Goal: Task Accomplishment & Management: Complete application form

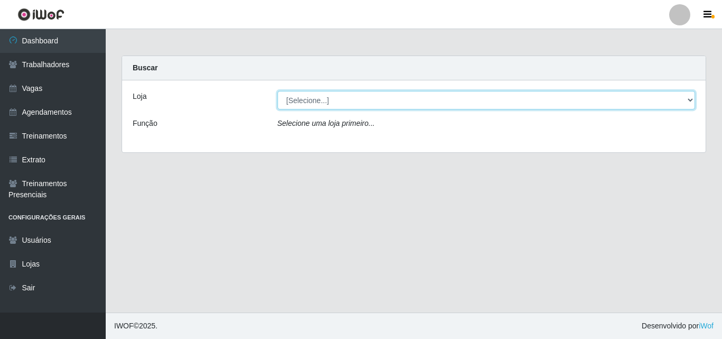
drag, startPoint x: 339, startPoint y: 94, endPoint x: 339, endPoint y: 100, distance: 6.4
click at [339, 95] on select "[Selecione...] Castelinho Supermercado" at bounding box center [487, 100] width 418 height 19
select select "377"
click at [278, 91] on select "[Selecione...] Castelinho Supermercado" at bounding box center [487, 100] width 418 height 19
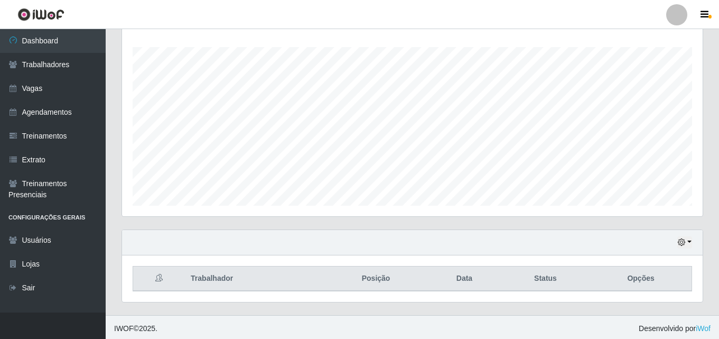
scroll to position [175, 0]
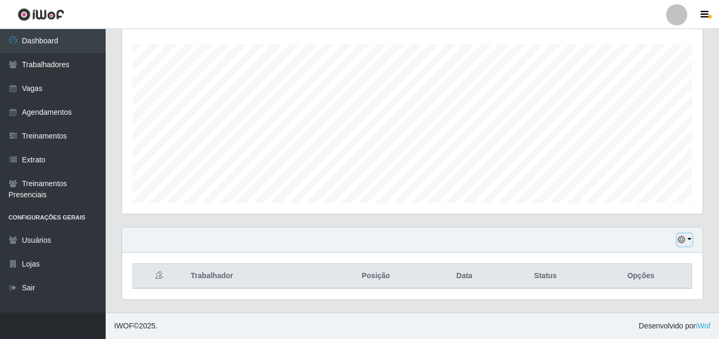
click at [687, 236] on button "button" at bounding box center [685, 240] width 15 height 12
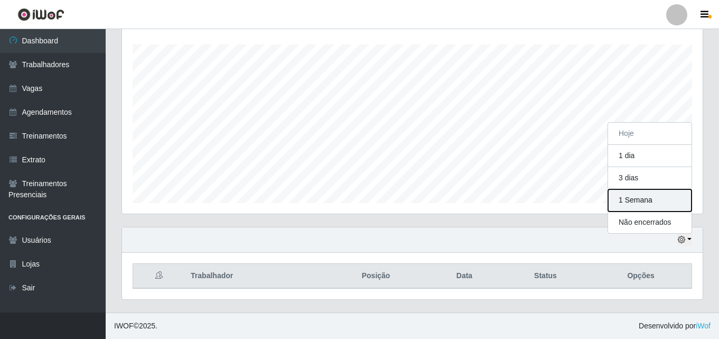
click at [649, 206] on button "1 Semana" at bounding box center [650, 200] width 84 height 22
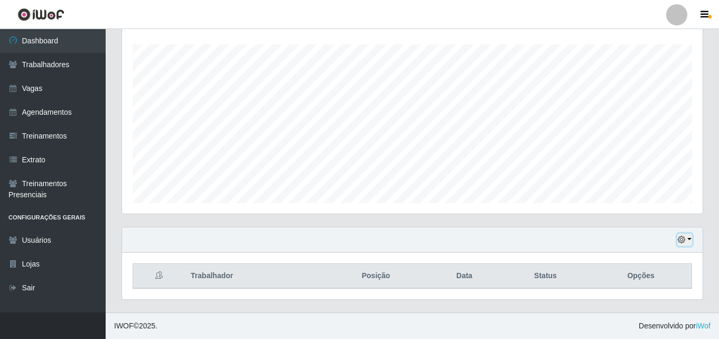
click at [684, 237] on icon "button" at bounding box center [681, 239] width 7 height 7
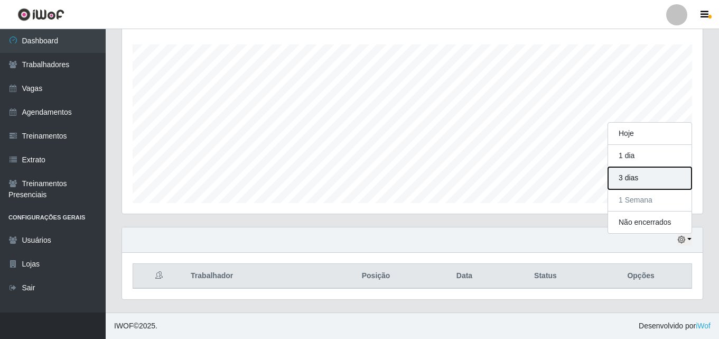
click at [635, 181] on button "3 dias" at bounding box center [650, 178] width 84 height 22
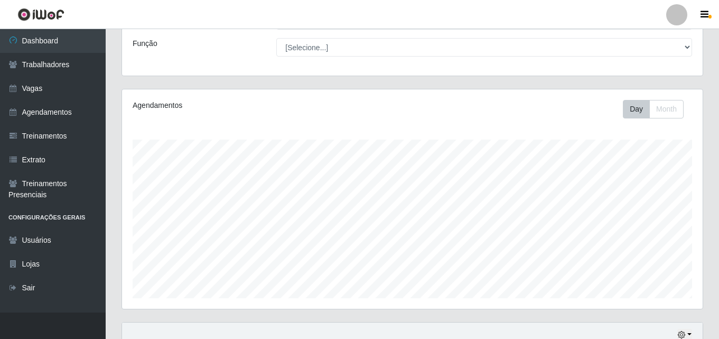
scroll to position [0, 0]
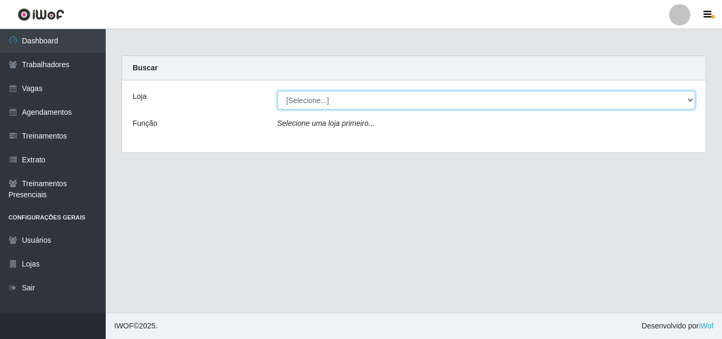
click at [312, 95] on select "[Selecione...] Castelinho Supermercado" at bounding box center [487, 100] width 418 height 19
select select "377"
click at [278, 91] on select "[Selecione...] Castelinho Supermercado" at bounding box center [487, 100] width 418 height 19
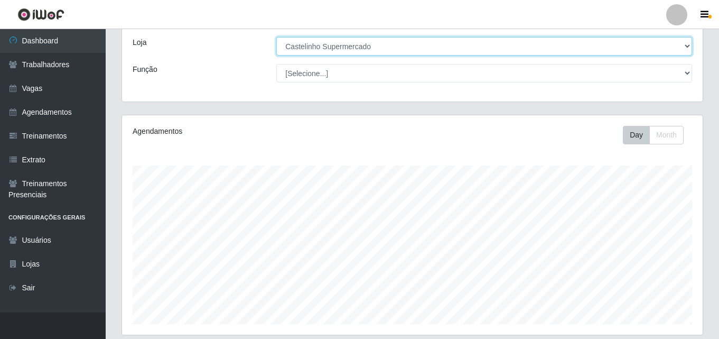
scroll to position [175, 0]
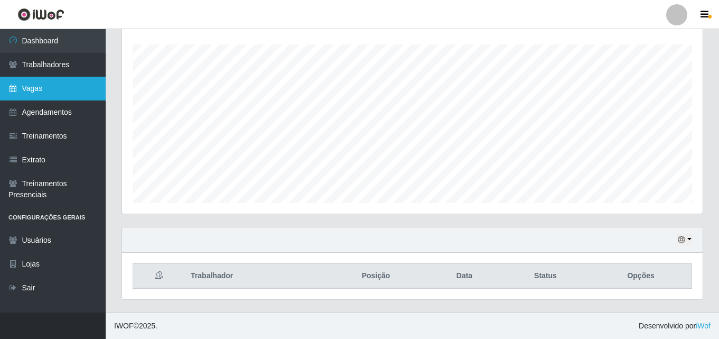
click at [46, 89] on link "Vagas" at bounding box center [53, 89] width 106 height 24
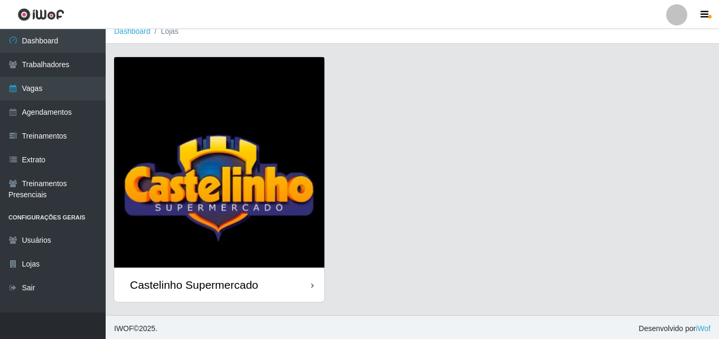
scroll to position [12, 0]
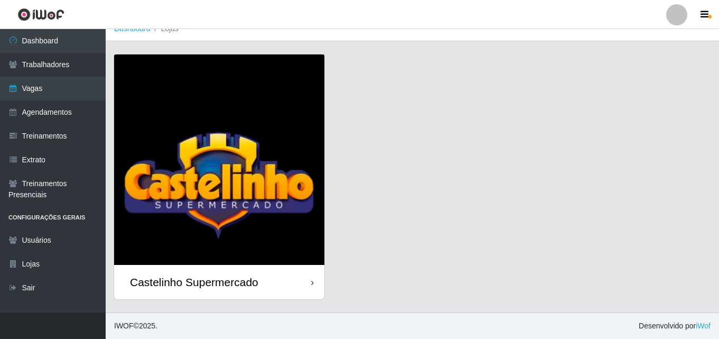
click at [243, 278] on div "Castelinho Supermercado" at bounding box center [194, 281] width 128 height 13
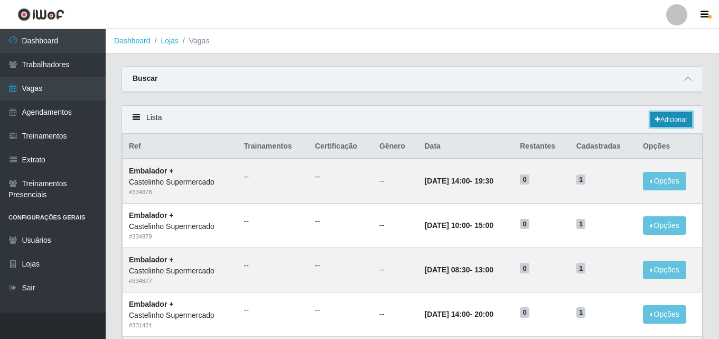
click at [674, 122] on link "Adicionar" at bounding box center [672, 119] width 42 height 15
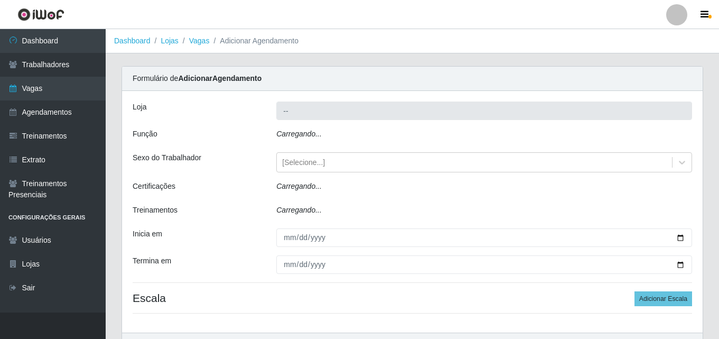
type input "Castelinho Supermercado"
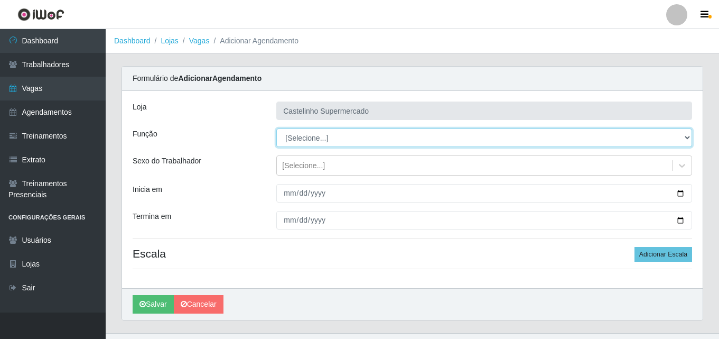
click at [301, 137] on select "[Selecione...] ASG ASG + ASG ++ Balconista de Açougue Balconista de Açougue + B…" at bounding box center [484, 137] width 416 height 19
select select "70"
click at [276, 128] on select "[Selecione...] ASG ASG + ASG ++ Balconista de Açougue Balconista de Açougue + B…" at bounding box center [484, 137] width 416 height 19
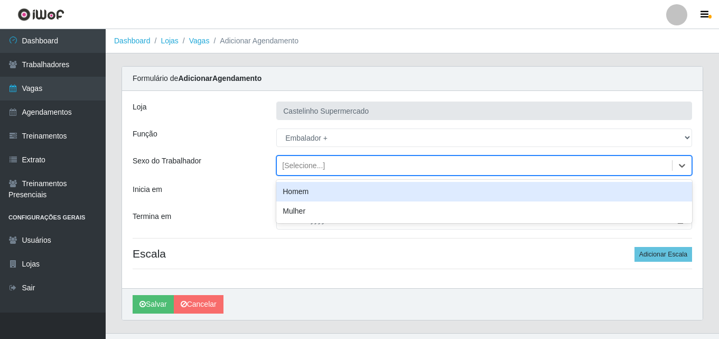
click at [338, 166] on div "[Selecione...]" at bounding box center [474, 165] width 395 height 17
click at [327, 189] on div "Homem" at bounding box center [484, 192] width 416 height 20
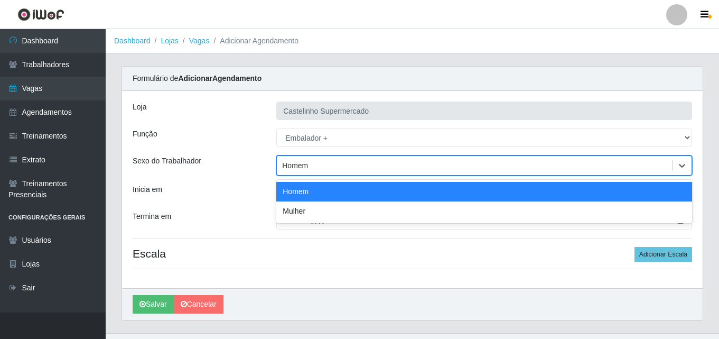
click at [326, 166] on div "Homem" at bounding box center [474, 165] width 395 height 17
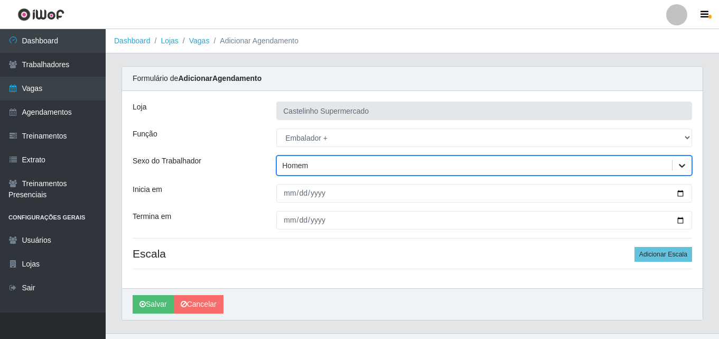
click at [685, 164] on icon at bounding box center [682, 166] width 6 height 4
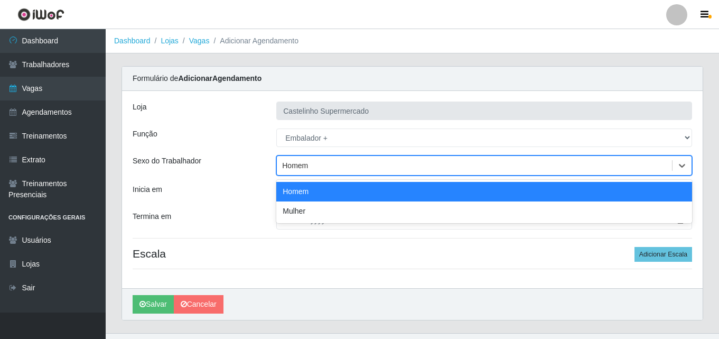
click at [390, 164] on div "Homem" at bounding box center [474, 165] width 395 height 17
click at [338, 164] on div "Homem" at bounding box center [474, 165] width 395 height 17
click at [310, 160] on div "Homem" at bounding box center [474, 165] width 395 height 17
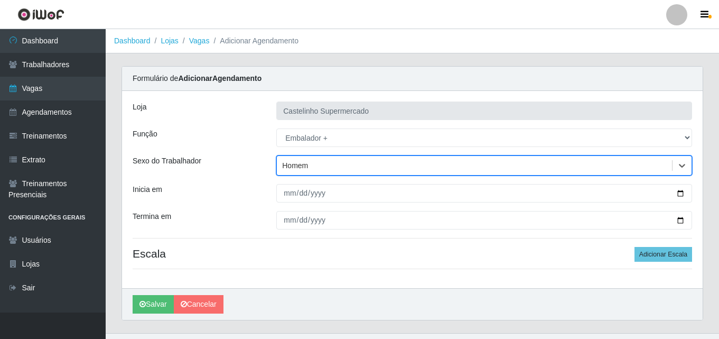
click at [311, 168] on div "Homem" at bounding box center [474, 165] width 395 height 17
click at [266, 172] on div "Sexo do Trabalhador" at bounding box center [197, 165] width 144 height 20
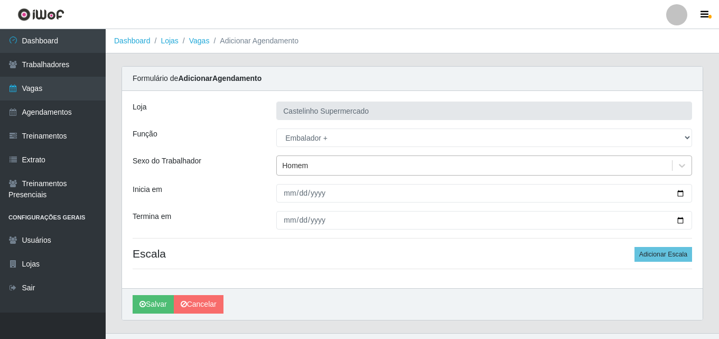
click at [298, 167] on div "Homem" at bounding box center [295, 165] width 26 height 11
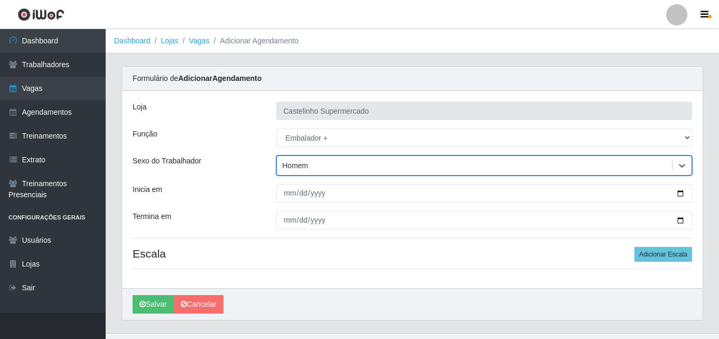
click at [377, 159] on div "Homem" at bounding box center [474, 165] width 395 height 17
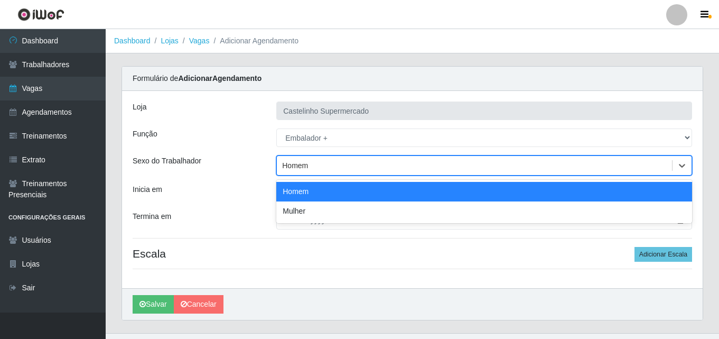
click at [377, 159] on div "Homem" at bounding box center [474, 165] width 395 height 17
click at [357, 163] on div "Homem" at bounding box center [474, 165] width 395 height 17
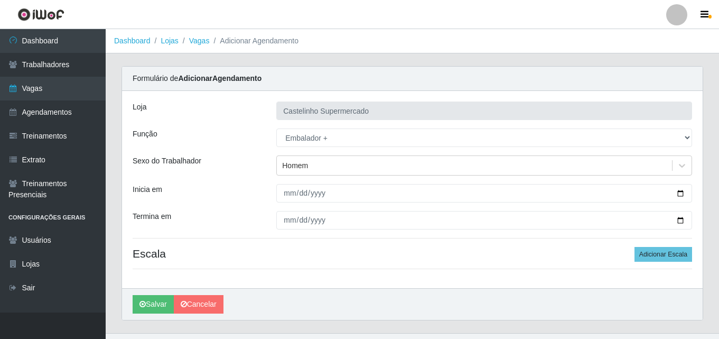
click at [293, 241] on div "[PERSON_NAME] Supermercado Função [Selecione...] ASG ASG + ASG ++ Balconista de…" at bounding box center [412, 189] width 581 height 197
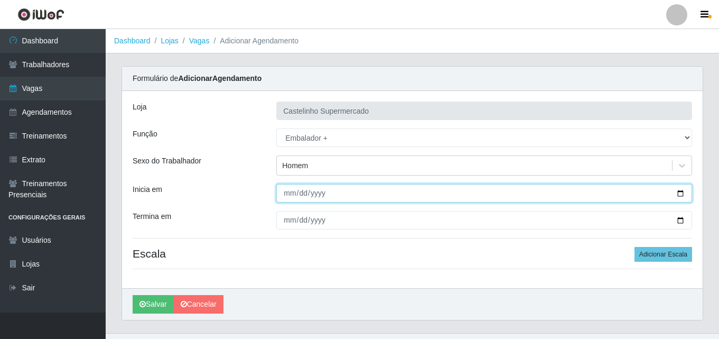
click at [286, 194] on input "Inicia em" at bounding box center [484, 193] width 416 height 19
type input "[DATE]"
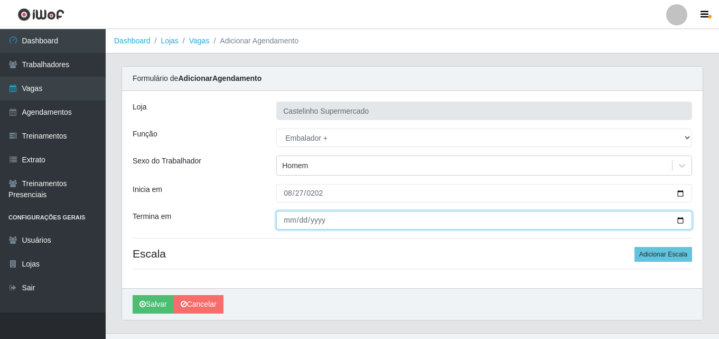
click at [312, 223] on input "Termina em" at bounding box center [484, 220] width 416 height 19
type input "0200-08-27"
type input "0025-08-27"
type input "0200-08-27"
type input "[DATE]"
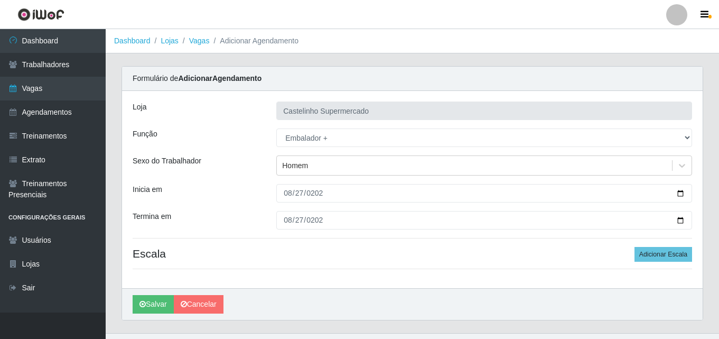
click at [389, 256] on h4 "Escala Adicionar Escala" at bounding box center [413, 253] width 560 height 13
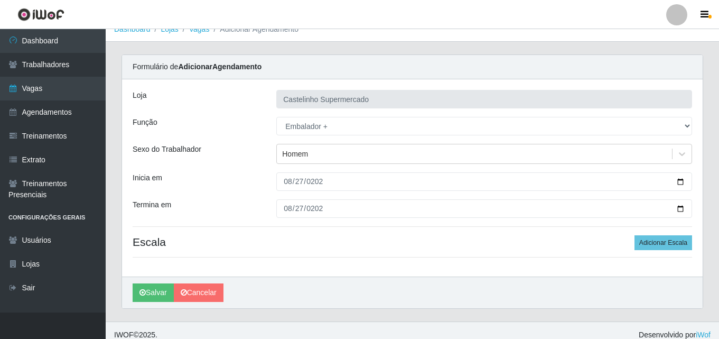
scroll to position [21, 0]
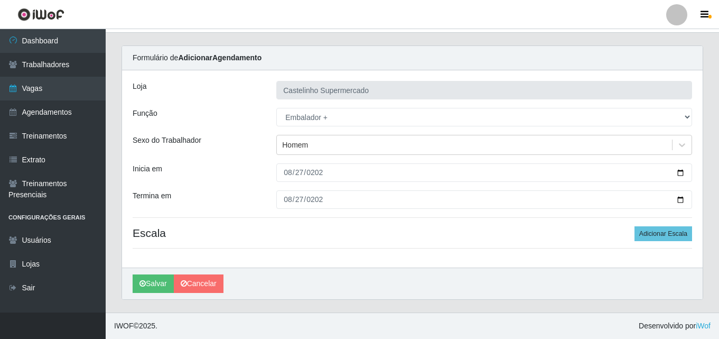
click at [232, 234] on h4 "Escala Adicionar Escala" at bounding box center [413, 232] width 560 height 13
click at [676, 234] on button "Adicionar Escala" at bounding box center [664, 233] width 58 height 15
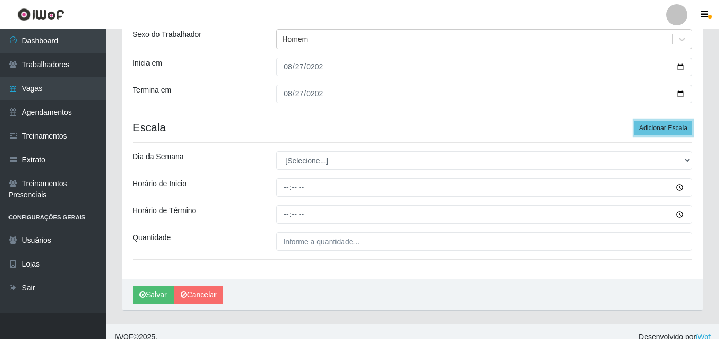
scroll to position [137, 0]
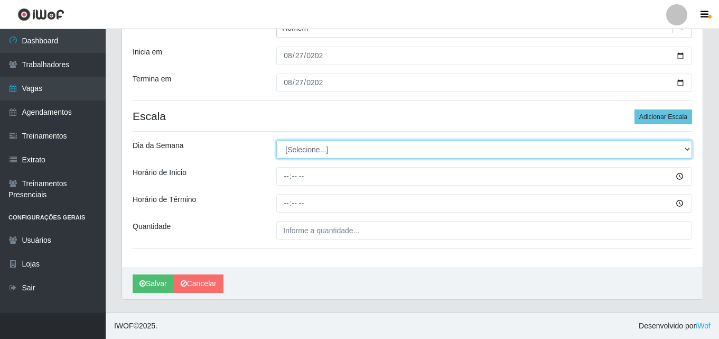
click at [304, 149] on select "[Selecione...] Segunda Terça Quarta Quinta Sexta Sábado Domingo" at bounding box center [484, 149] width 416 height 19
select select "3"
click at [276, 140] on select "[Selecione...] Segunda Terça Quarta Quinta Sexta Sábado Domingo" at bounding box center [484, 149] width 416 height 19
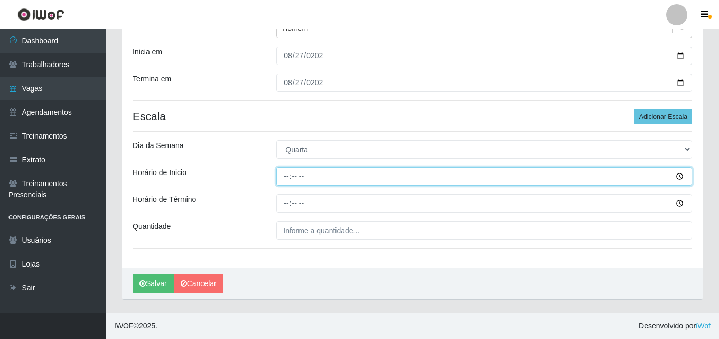
click at [287, 174] on input "Horário de Inicio" at bounding box center [484, 176] width 416 height 19
type input "08:30"
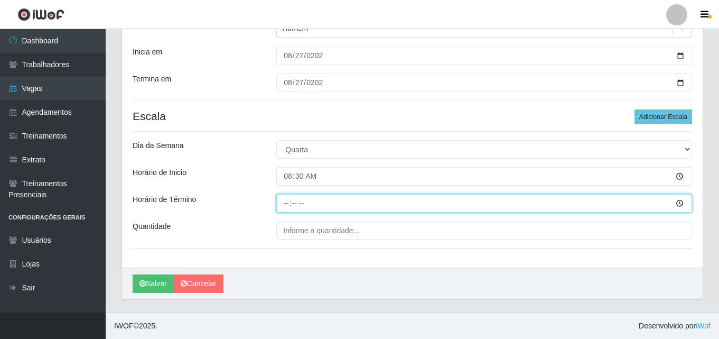
click at [288, 202] on input "Horário de Término" at bounding box center [484, 203] width 416 height 19
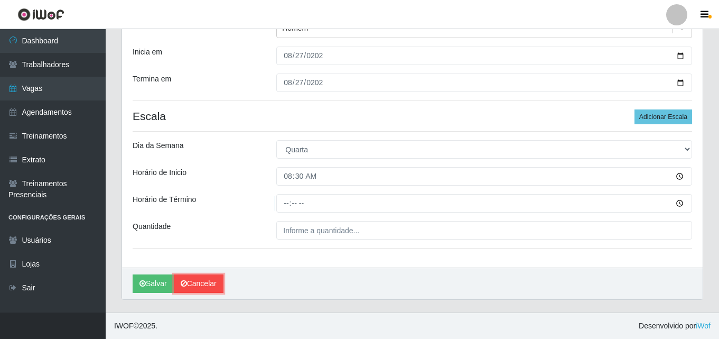
click at [204, 280] on link "Cancelar" at bounding box center [199, 283] width 50 height 19
